Goal: Task Accomplishment & Management: Manage account settings

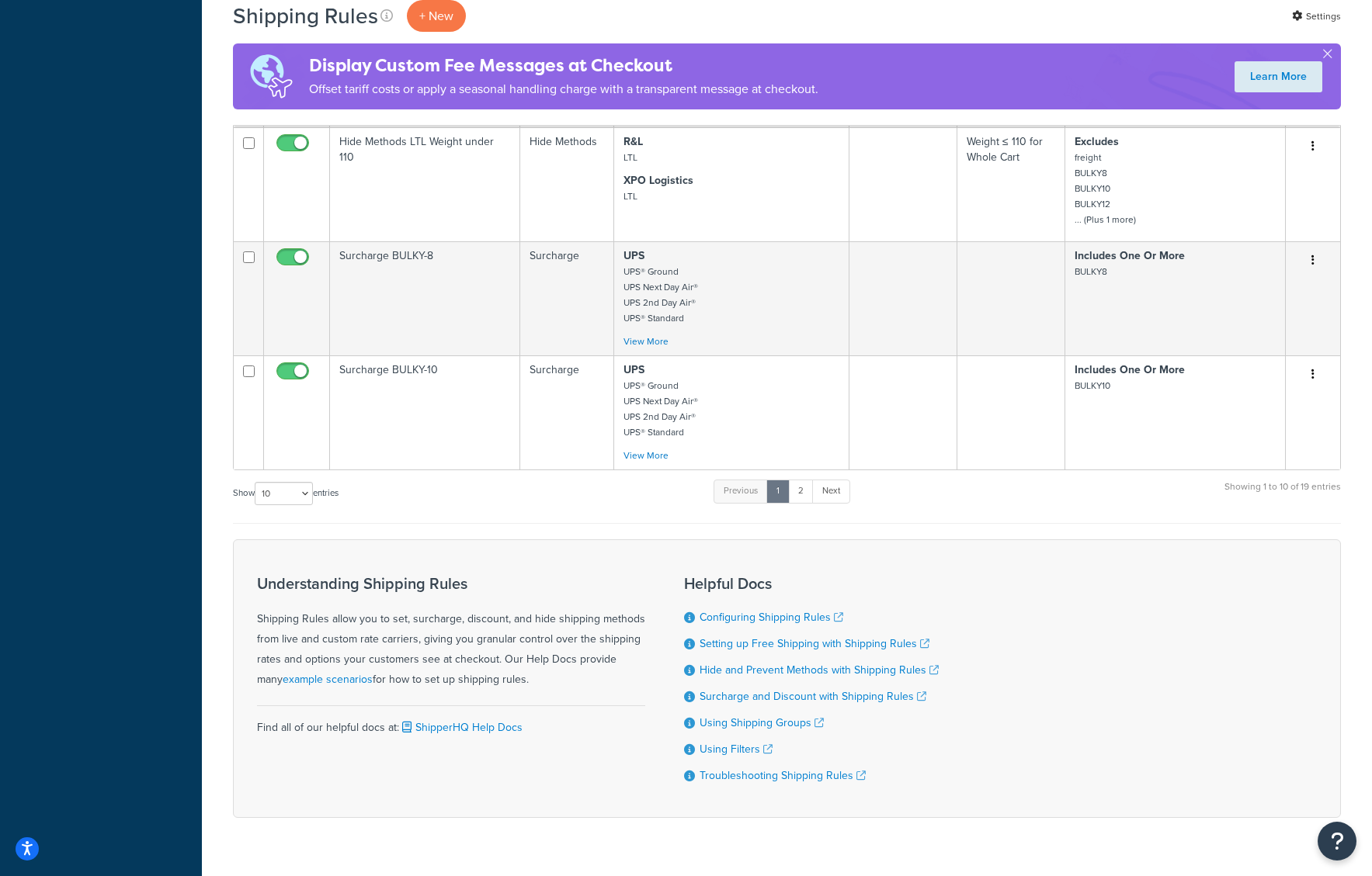
scroll to position [1053, 0]
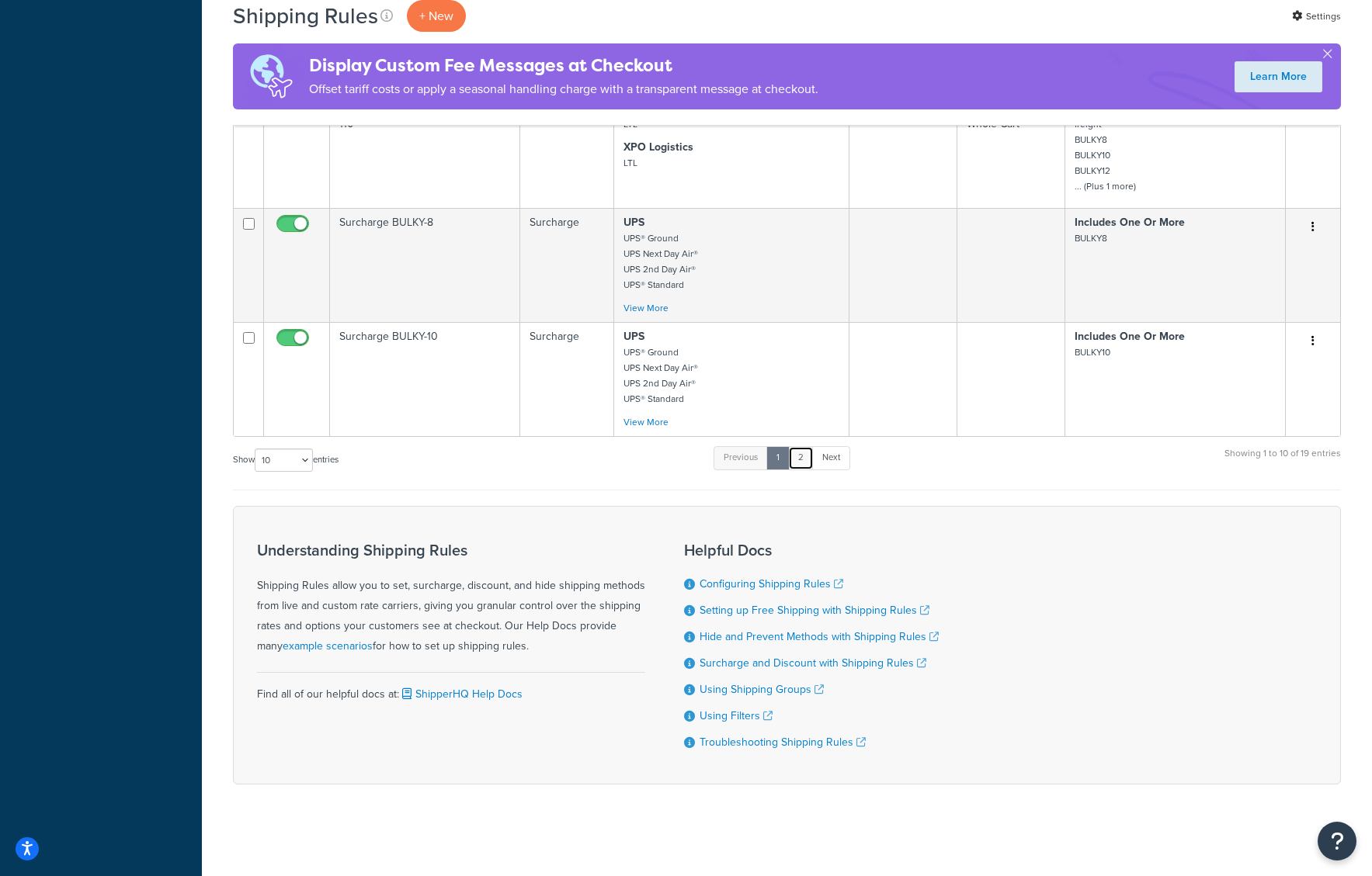
click at [805, 451] on link "2" at bounding box center [800, 457] width 26 height 23
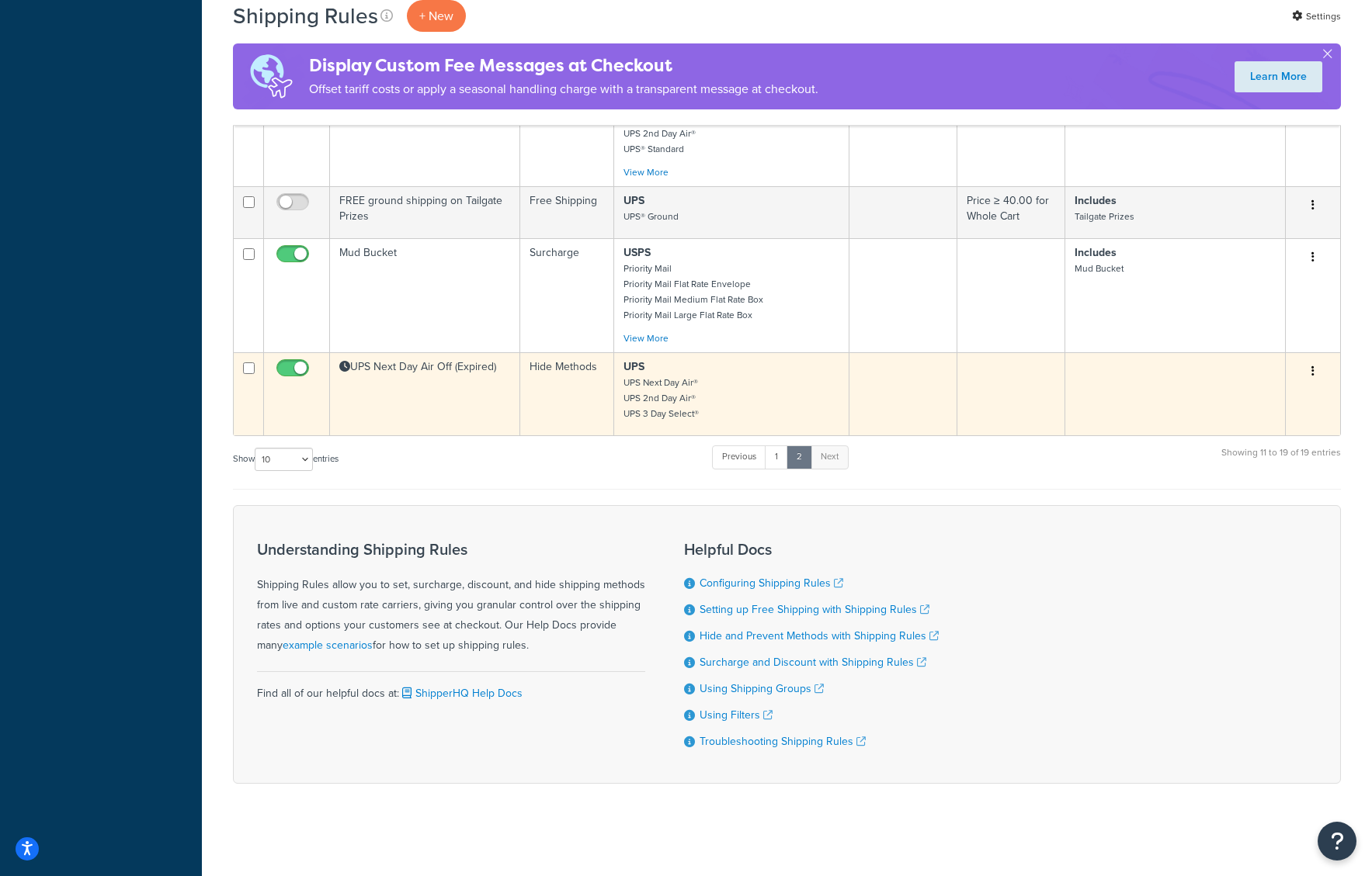
click at [442, 416] on td "UPS Next Day Air Off (Expired)" at bounding box center [424, 394] width 190 height 83
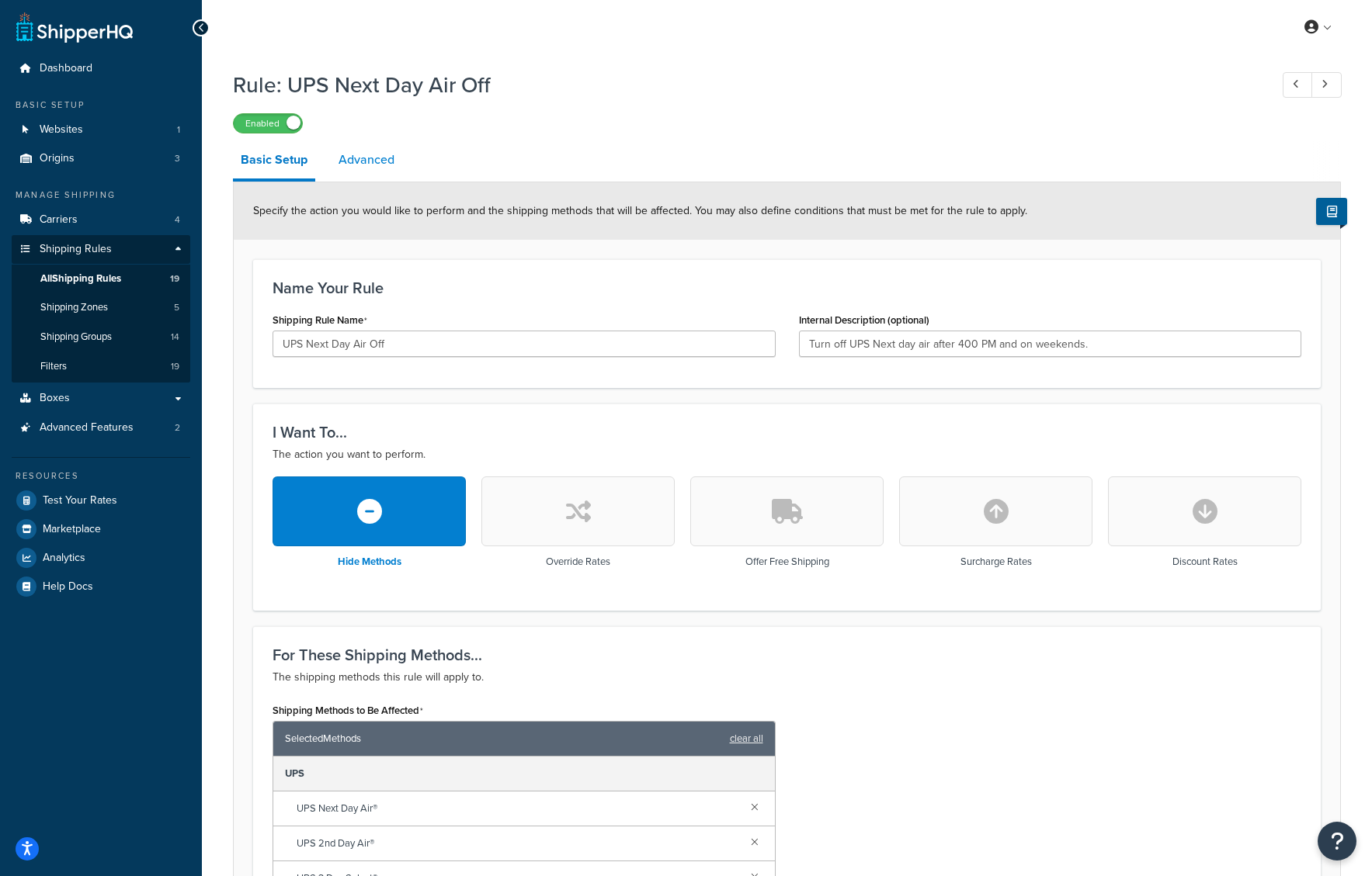
click at [368, 163] on link "Advanced" at bounding box center [366, 160] width 72 height 37
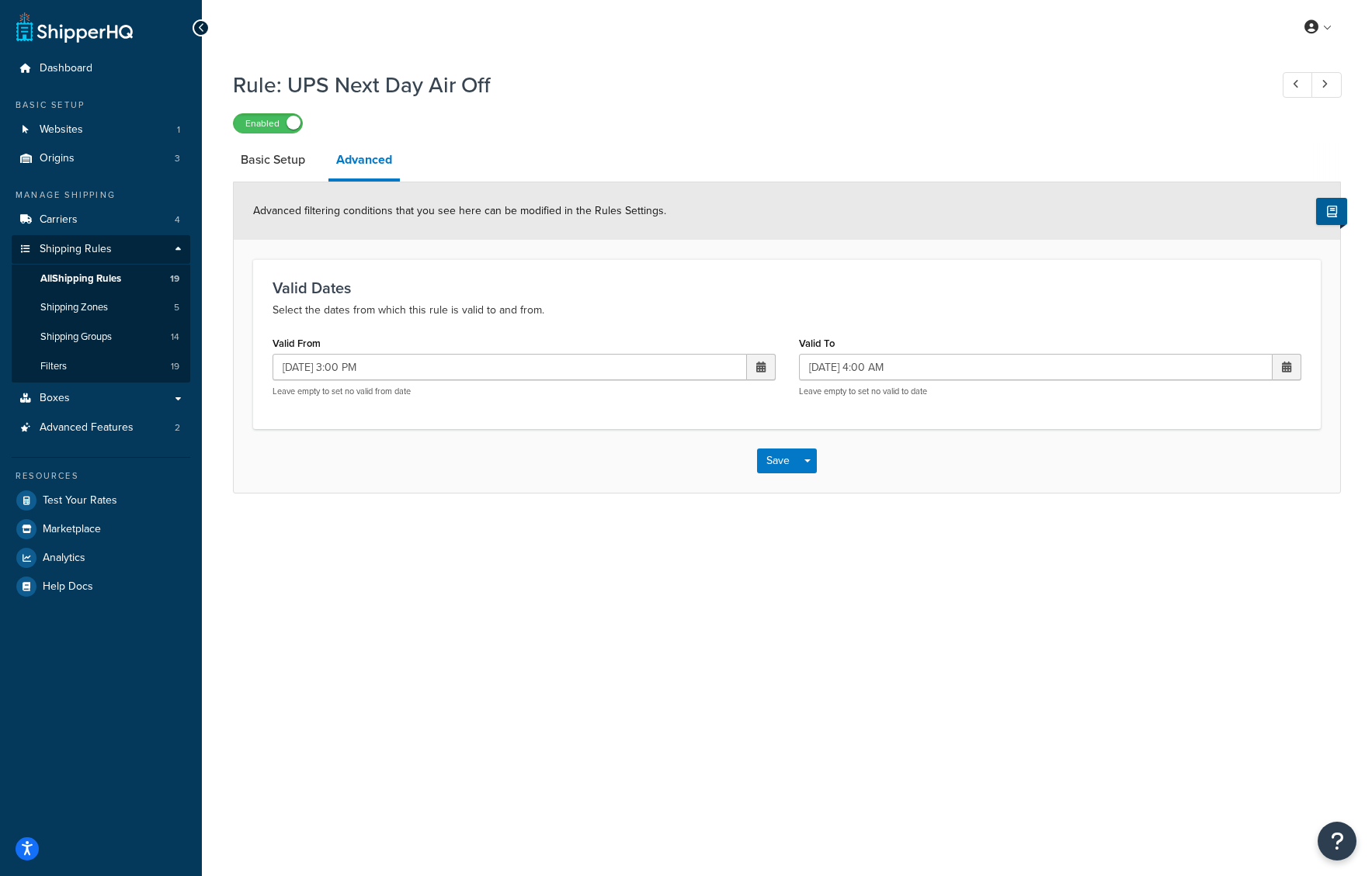
click at [754, 368] on span at bounding box center [761, 367] width 29 height 26
click at [619, 472] on td "6" at bounding box center [625, 467] width 27 height 23
type input "10/06/2025 3:00 PM"
click at [1283, 366] on span at bounding box center [1286, 366] width 10 height 11
click at [1184, 469] on td "7" at bounding box center [1178, 467] width 27 height 23
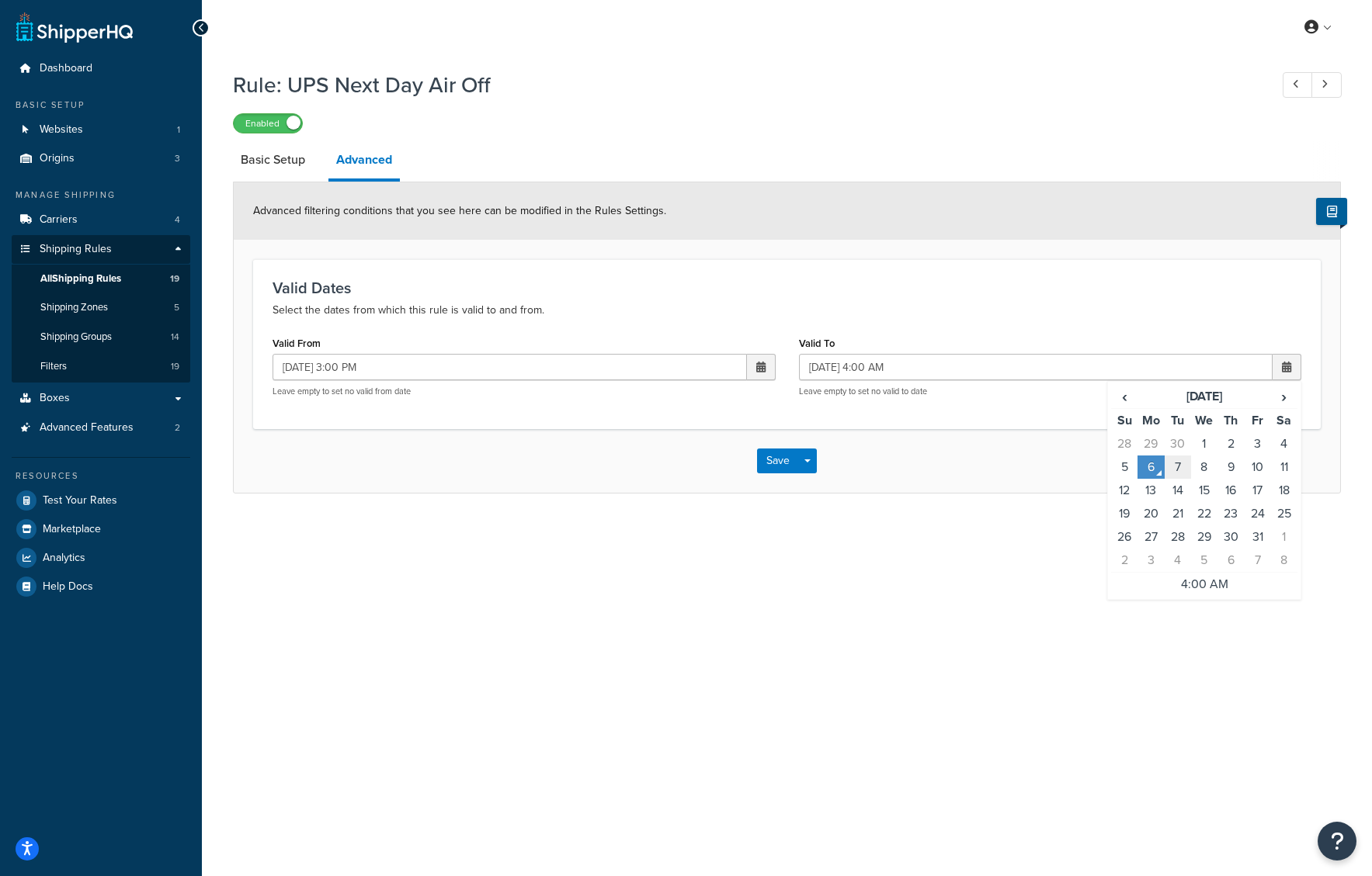
type input "10/07/2025 4:00 AM"
click at [772, 469] on button "Save" at bounding box center [777, 461] width 42 height 25
